Goal: Transaction & Acquisition: Purchase product/service

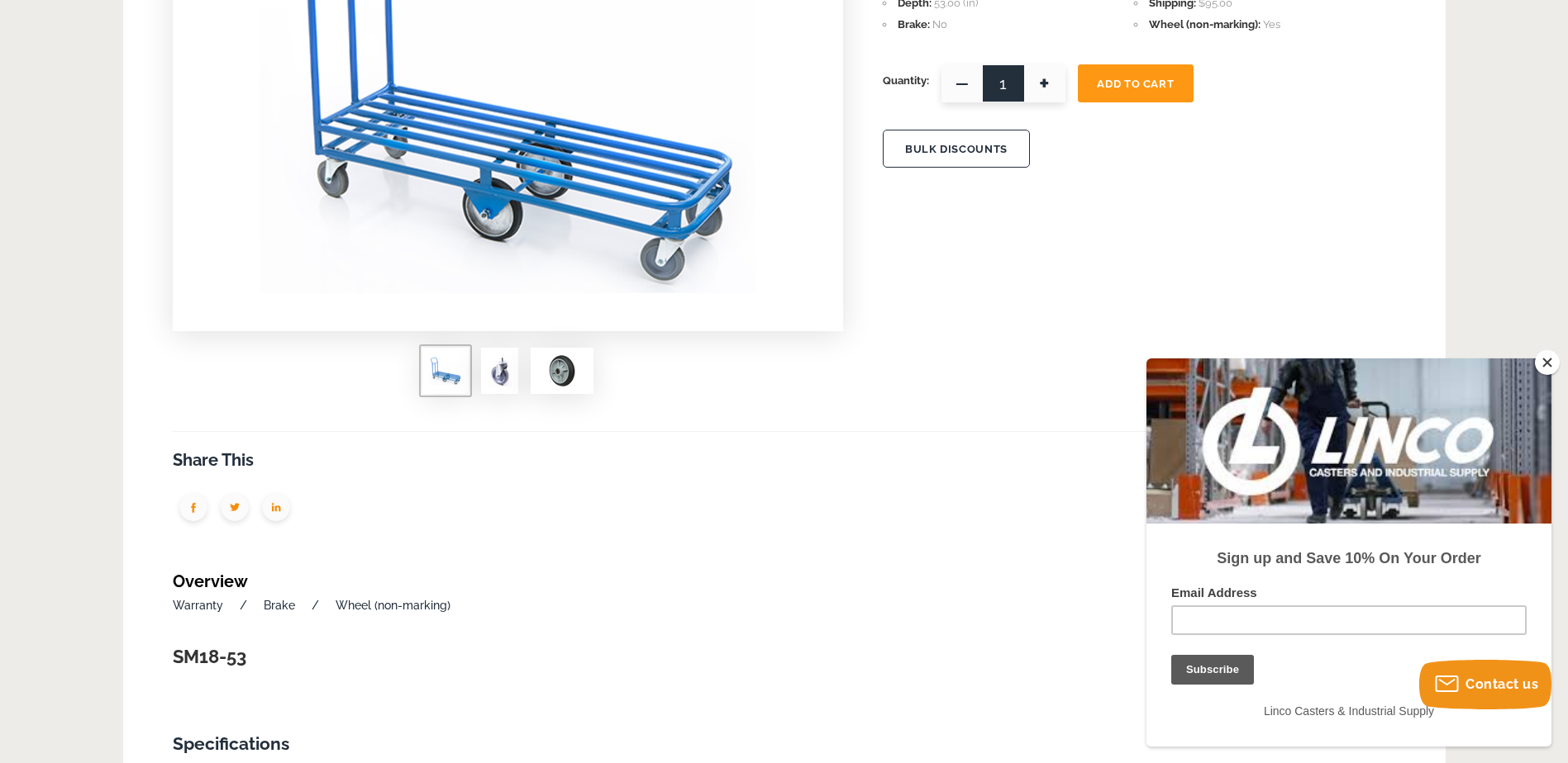
scroll to position [83, 0]
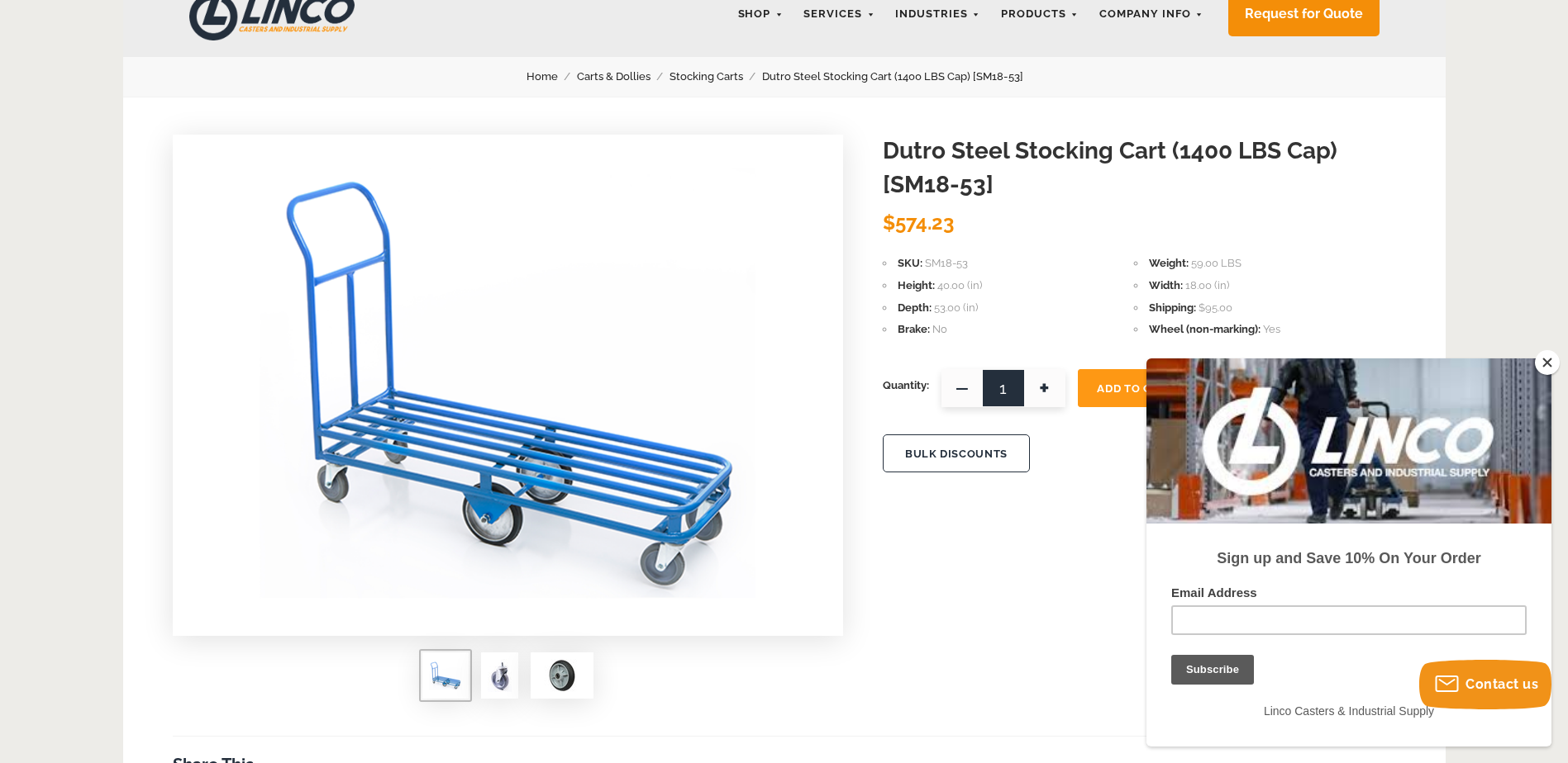
click at [517, 683] on span at bounding box center [499, 675] width 37 height 46
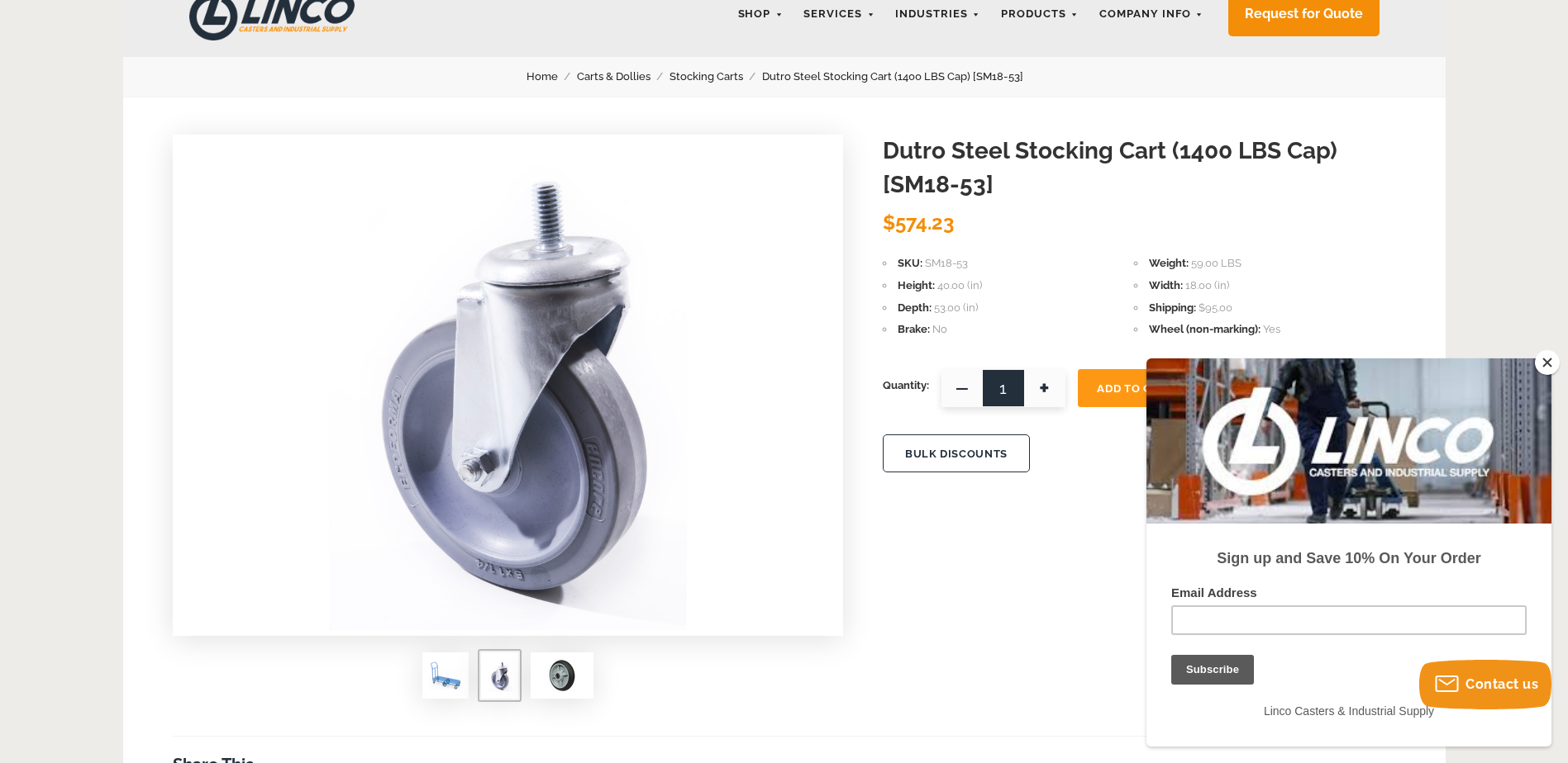
click at [550, 685] on img at bounding box center [562, 676] width 49 height 33
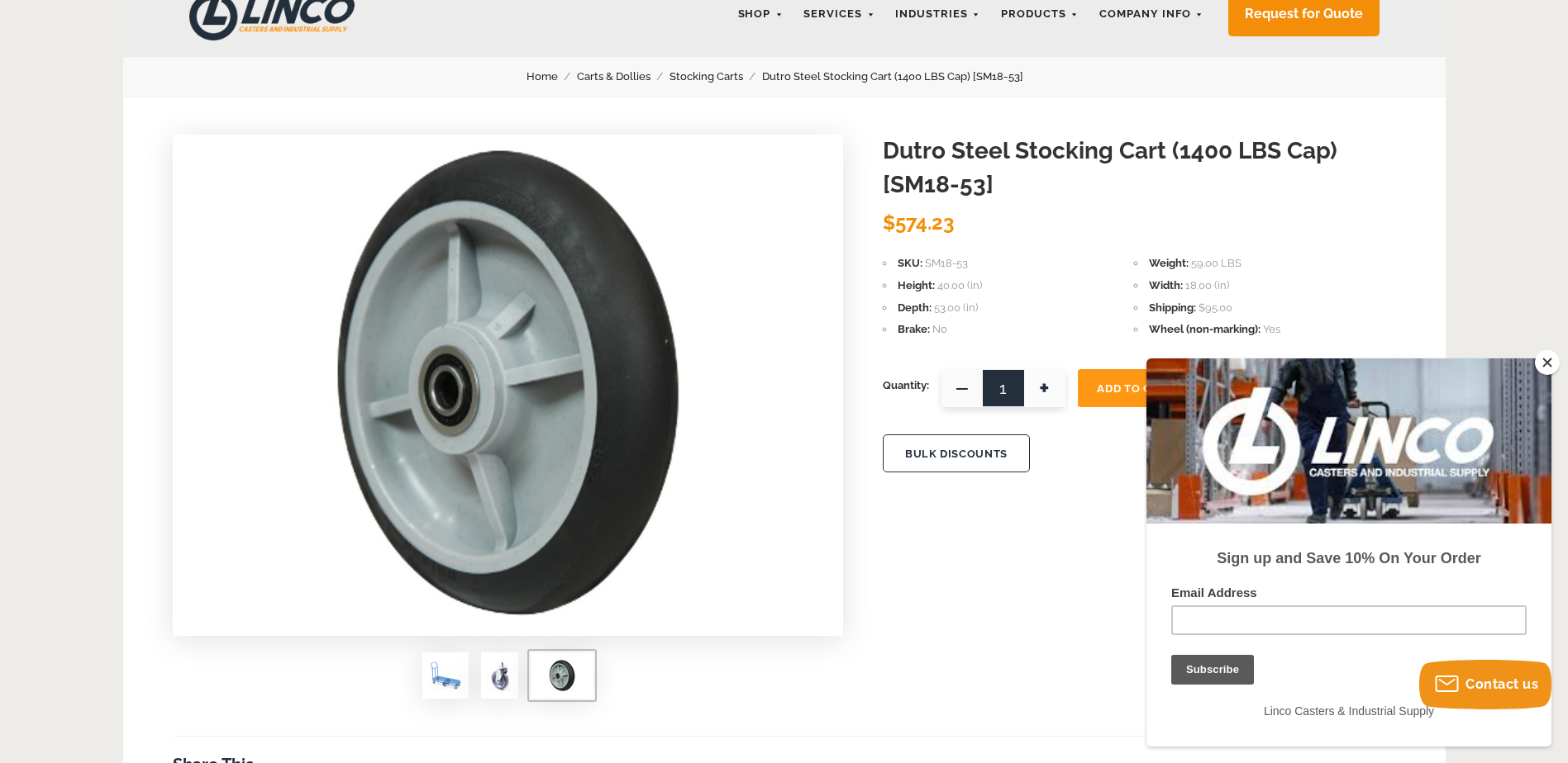
click at [471, 681] on div at bounding box center [507, 682] width 671 height 59
click at [444, 681] on img at bounding box center [446, 676] width 33 height 33
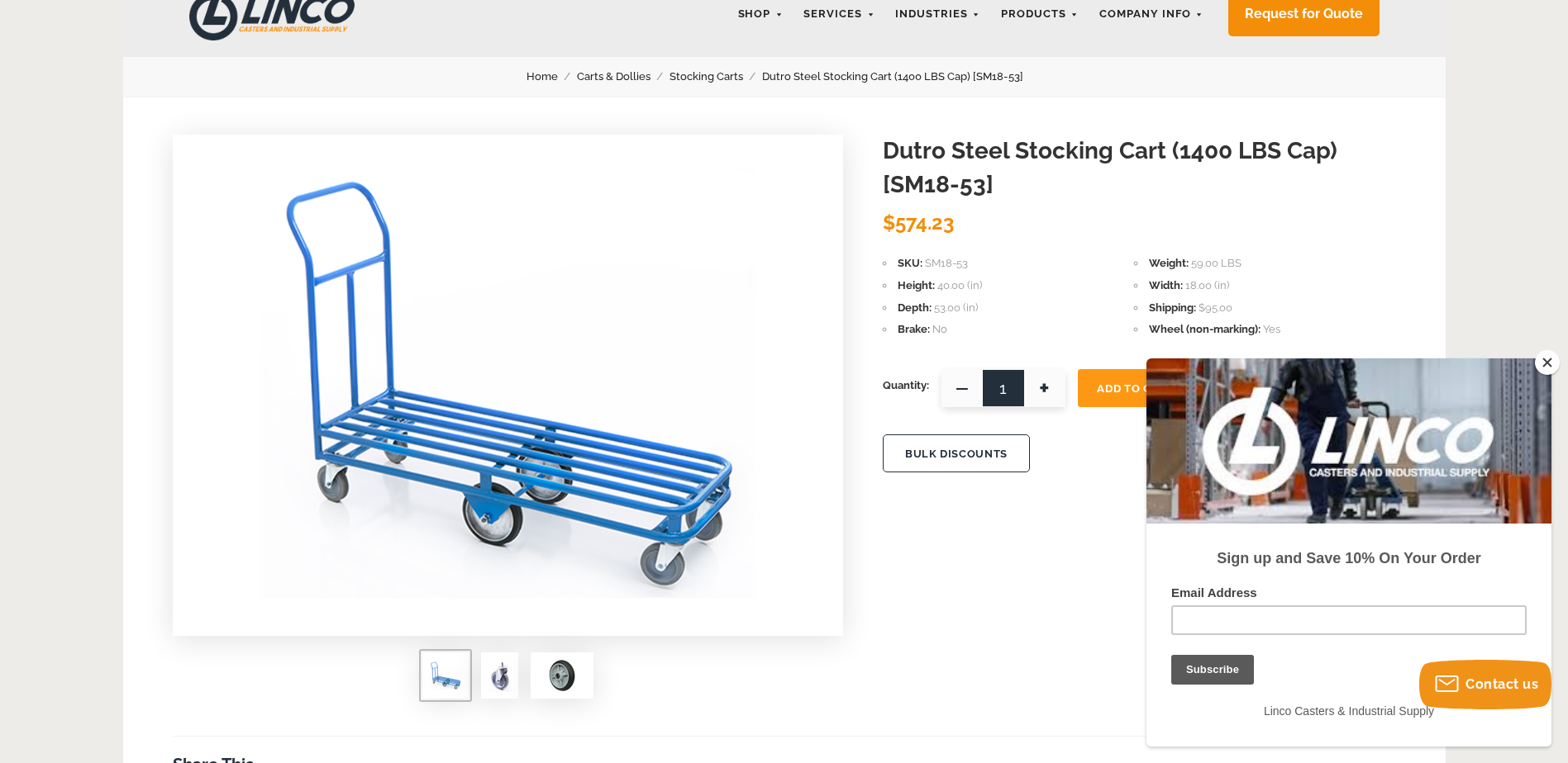
click at [488, 671] on img at bounding box center [499, 676] width 24 height 33
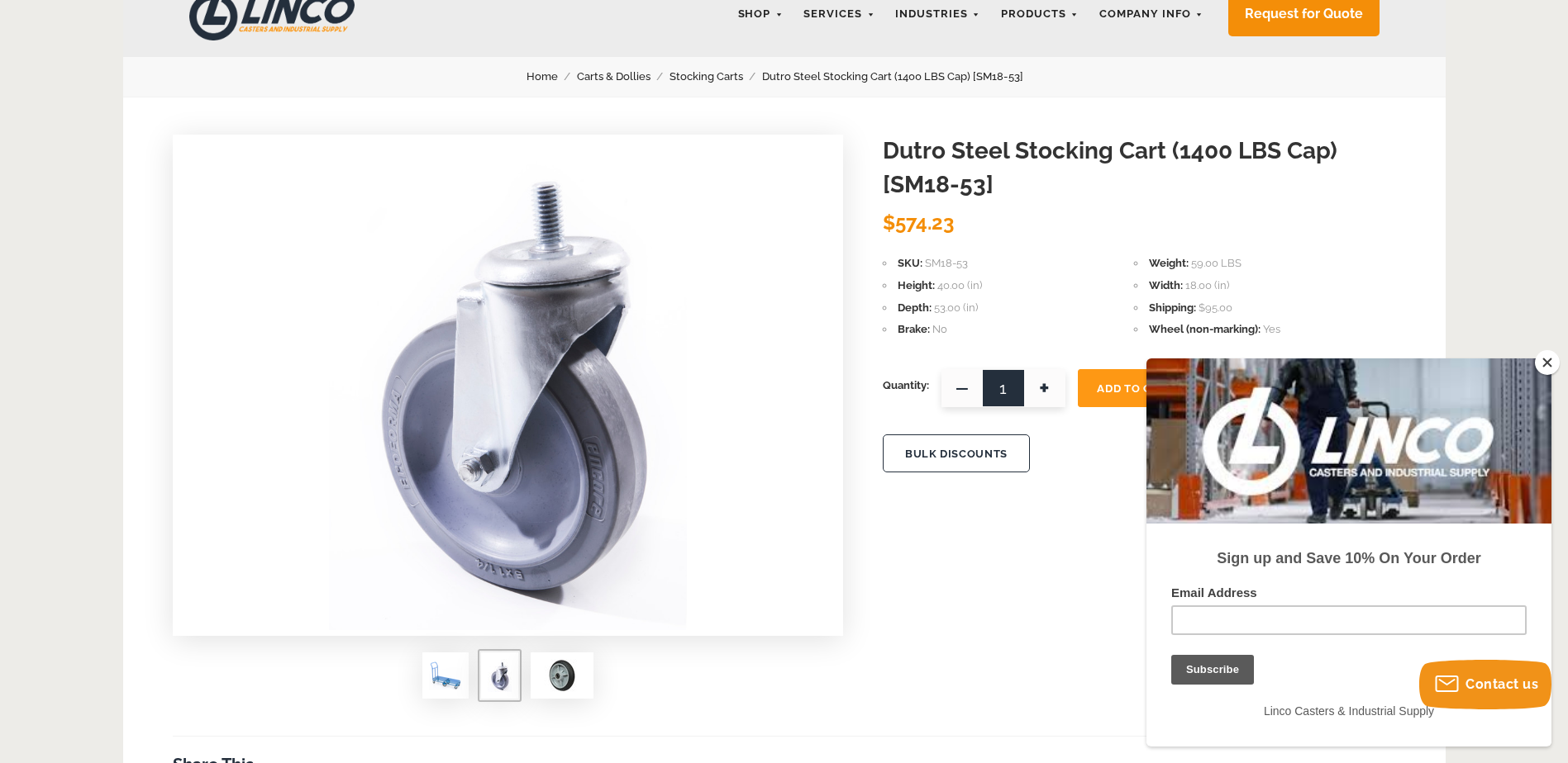
click at [445, 670] on img at bounding box center [446, 676] width 33 height 33
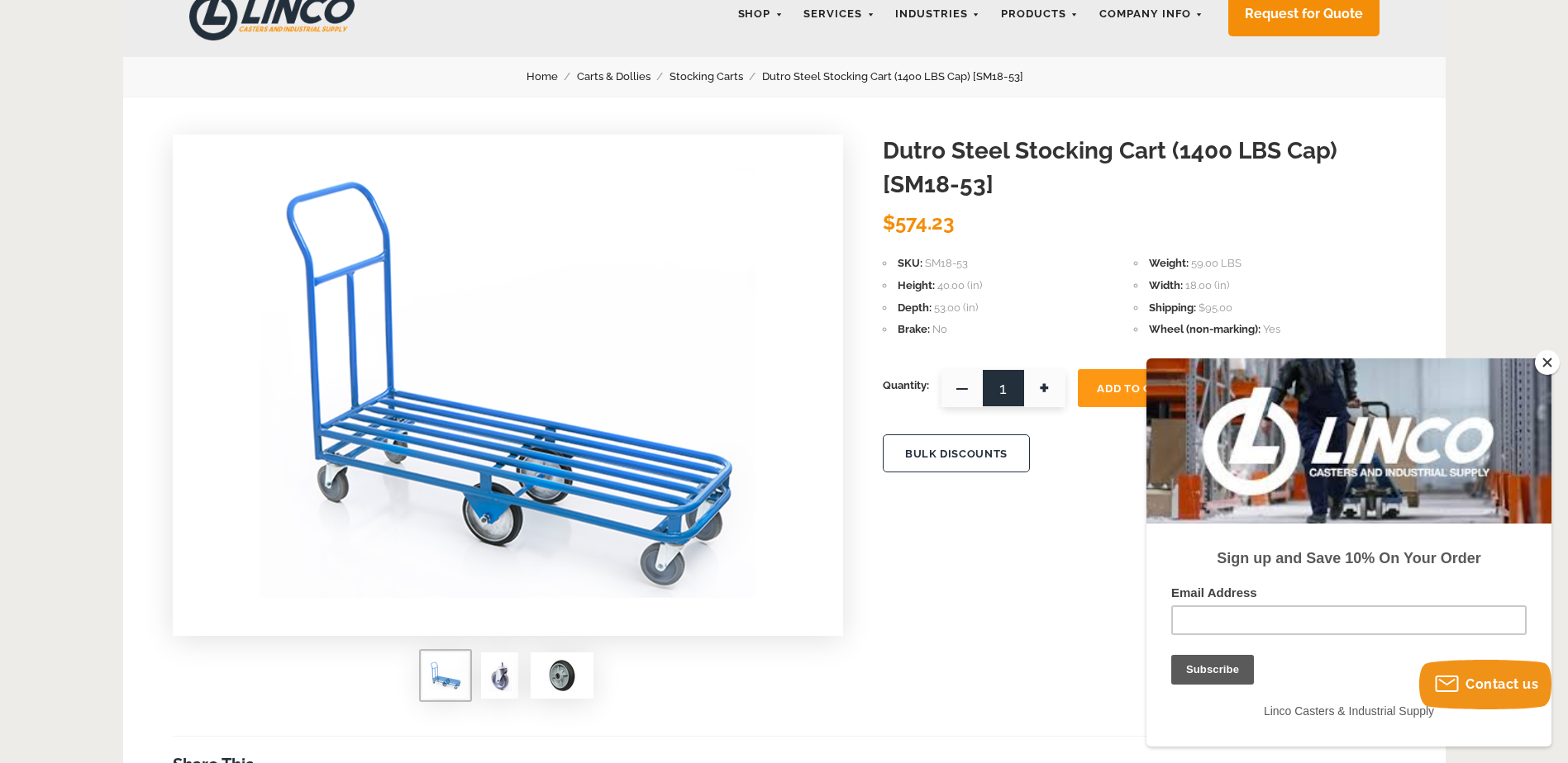
scroll to position [165, 0]
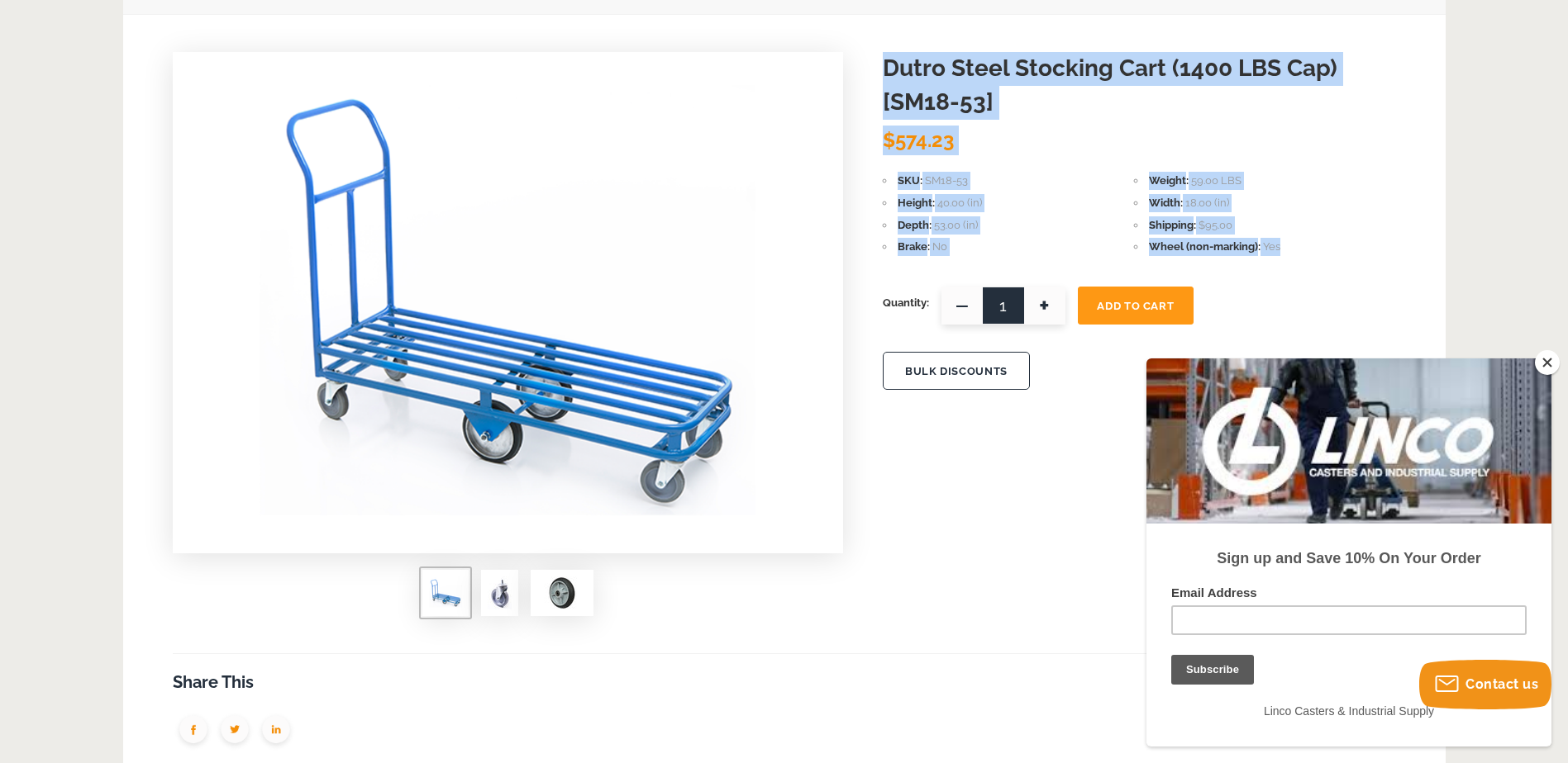
drag, startPoint x: 1273, startPoint y: 245, endPoint x: 887, endPoint y: 68, distance: 424.6
click at [887, 68] on form "[PERSON_NAME] Steel Stocking Cart (1400 LBS Cap) [SM18-53] [PERSON_NAME] $574.2…" at bounding box center [1139, 230] width 513 height 356
drag, startPoint x: 887, startPoint y: 68, endPoint x: 998, endPoint y: 90, distance: 113.2
click at [998, 90] on h1 "Dutro Steel Stocking Cart (1400 LBS Cap) [SM18-53]" at bounding box center [1139, 86] width 513 height 67
